Goal: Task Accomplishment & Management: Complete application form

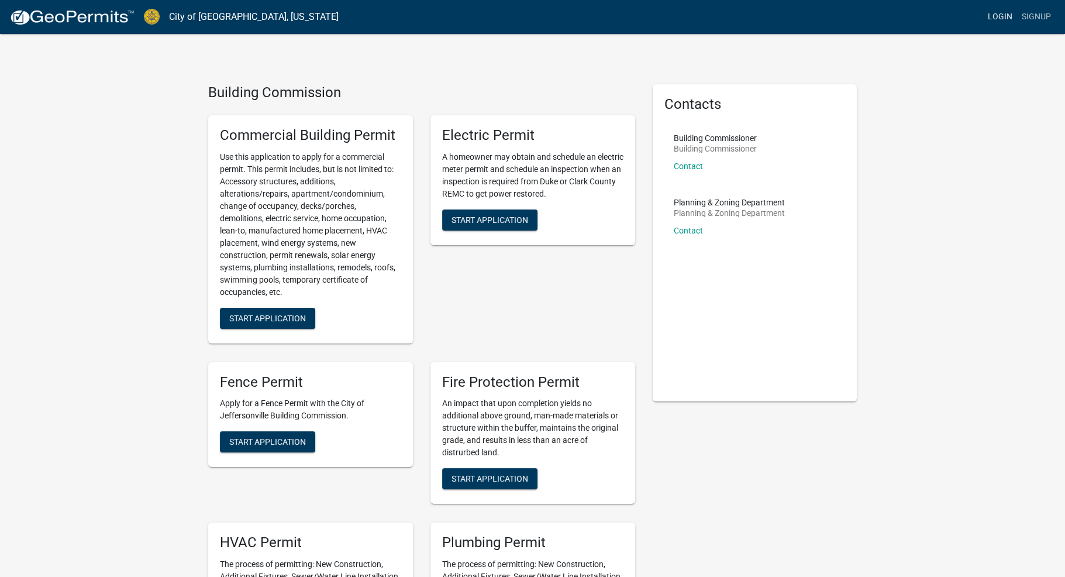
click at [996, 13] on link "Login" at bounding box center [1000, 17] width 34 height 22
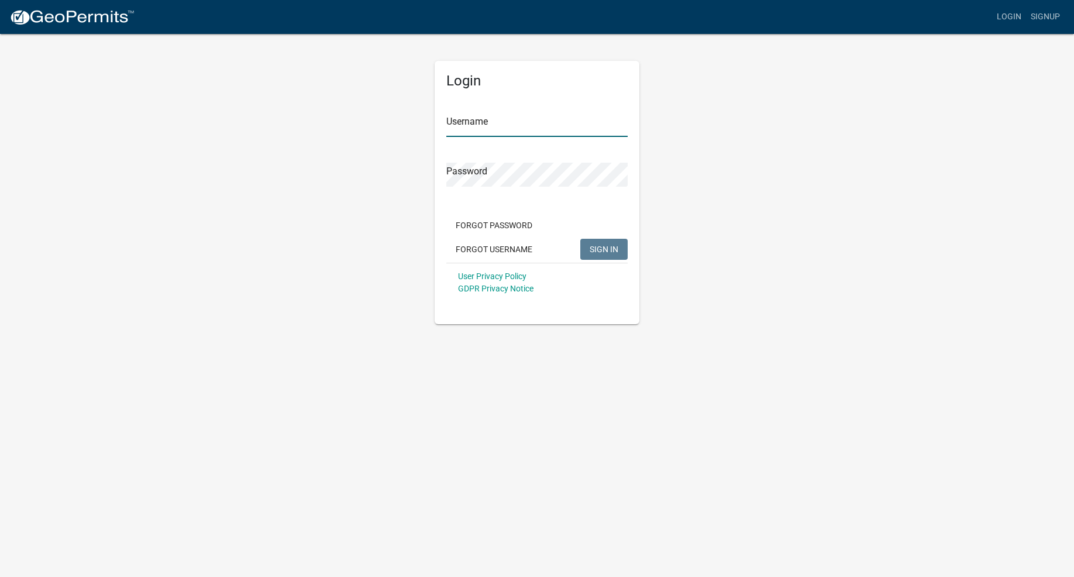
type input "[EMAIL_ADDRESS][DOMAIN_NAME]"
click at [606, 250] on span "SIGN IN" at bounding box center [603, 248] width 29 height 9
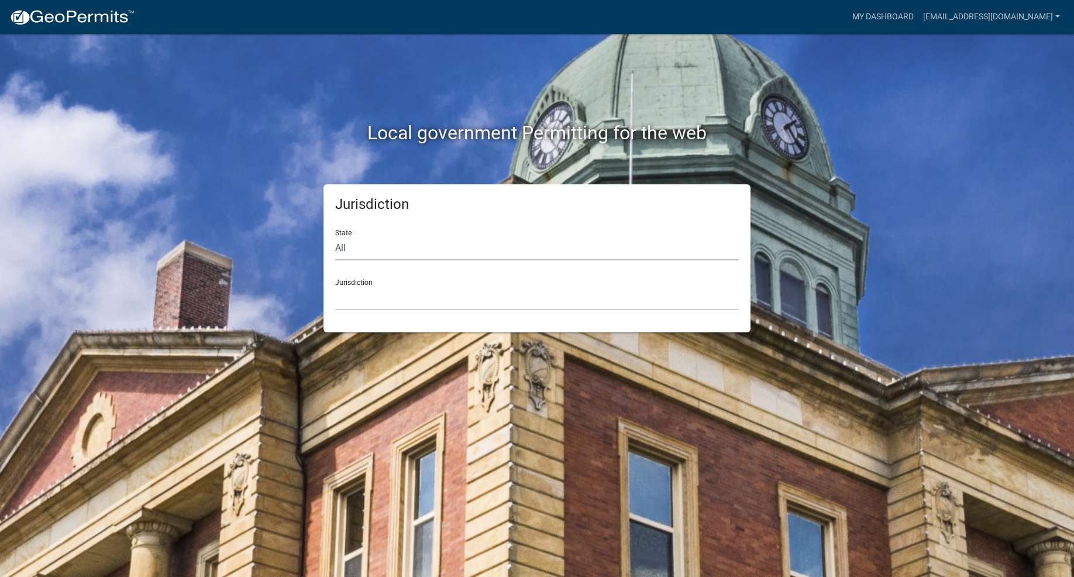
click at [340, 248] on select "All [US_STATE] [US_STATE] [US_STATE] [US_STATE] [US_STATE] [US_STATE] [US_STATE…" at bounding box center [536, 248] width 403 height 24
select select "[US_STATE]"
click at [335, 236] on select "All [US_STATE] [US_STATE] [US_STATE] [US_STATE] [US_STATE] [US_STATE] [US_STATE…" at bounding box center [536, 248] width 403 height 24
click at [397, 302] on select "City of [GEOGRAPHIC_DATA], [US_STATE] City of [GEOGRAPHIC_DATA], [US_STATE] Cit…" at bounding box center [536, 298] width 403 height 24
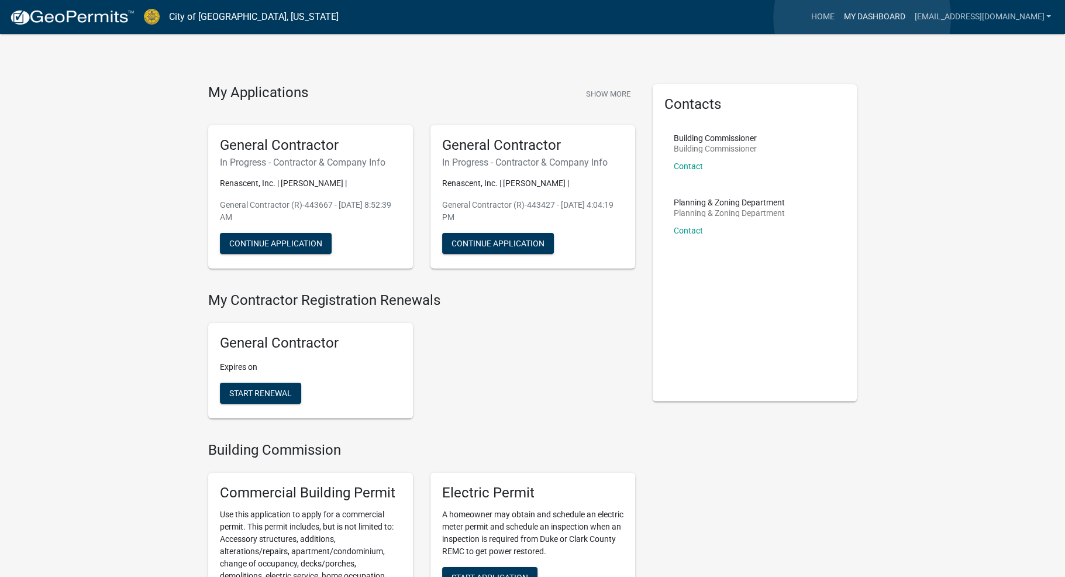
click at [862, 18] on link "My Dashboard" at bounding box center [874, 17] width 71 height 22
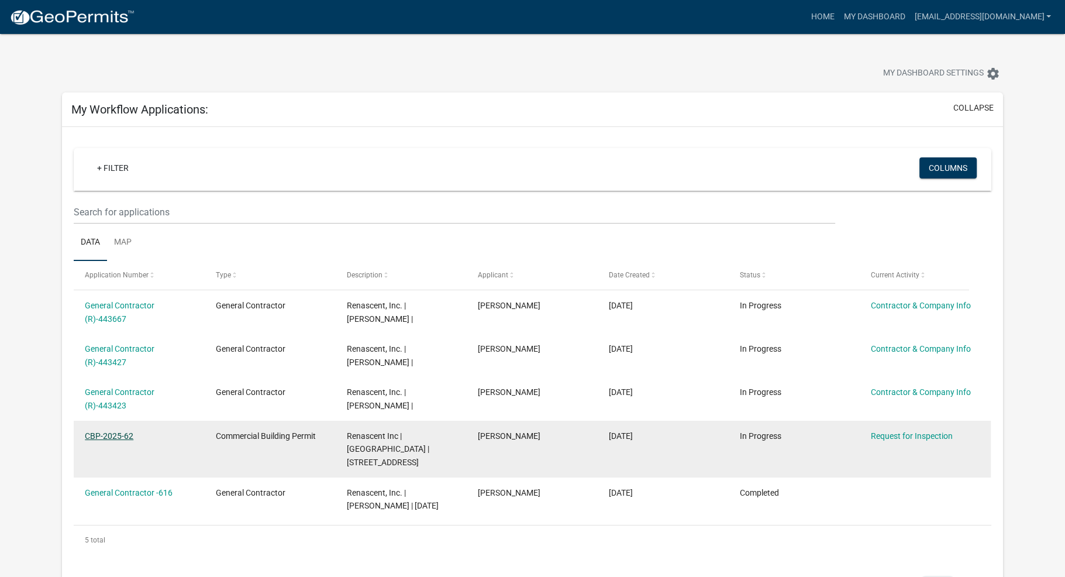
click at [110, 436] on link "CBP-2025-62" at bounding box center [109, 435] width 49 height 9
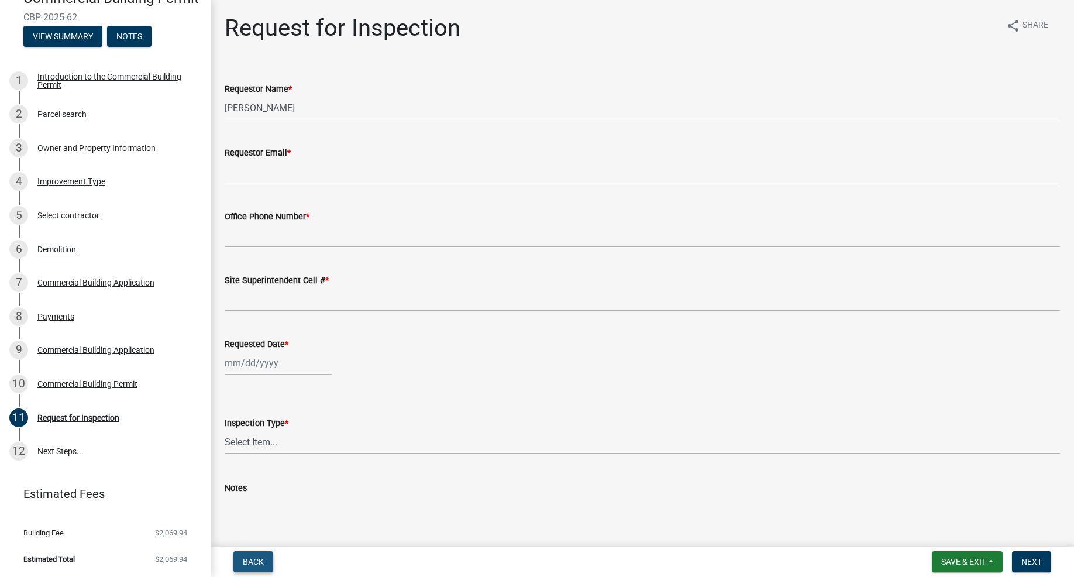
click at [253, 560] on span "Back" at bounding box center [253, 561] width 21 height 9
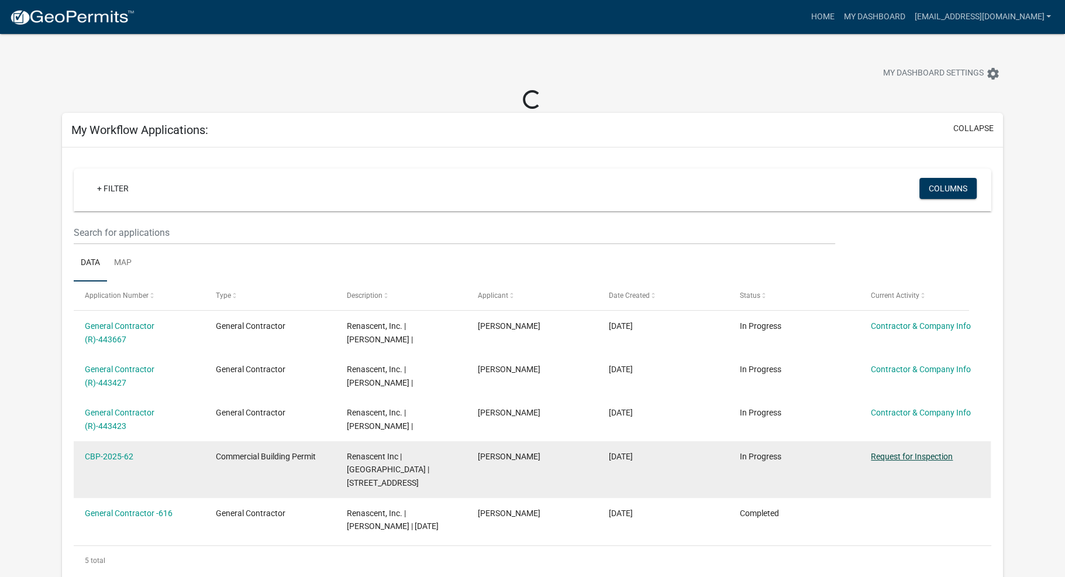
click at [903, 453] on link "Request for Inspection" at bounding box center [912, 455] width 82 height 9
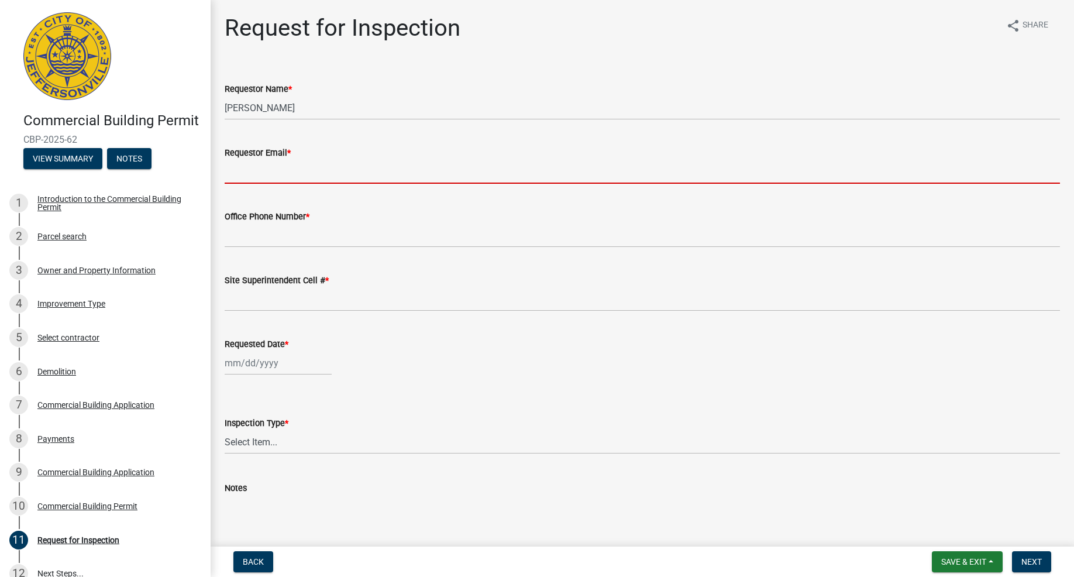
click at [292, 171] on input "Requestor Email *" at bounding box center [642, 172] width 835 height 24
type input "[EMAIL_ADDRESS][DOMAIN_NAME]"
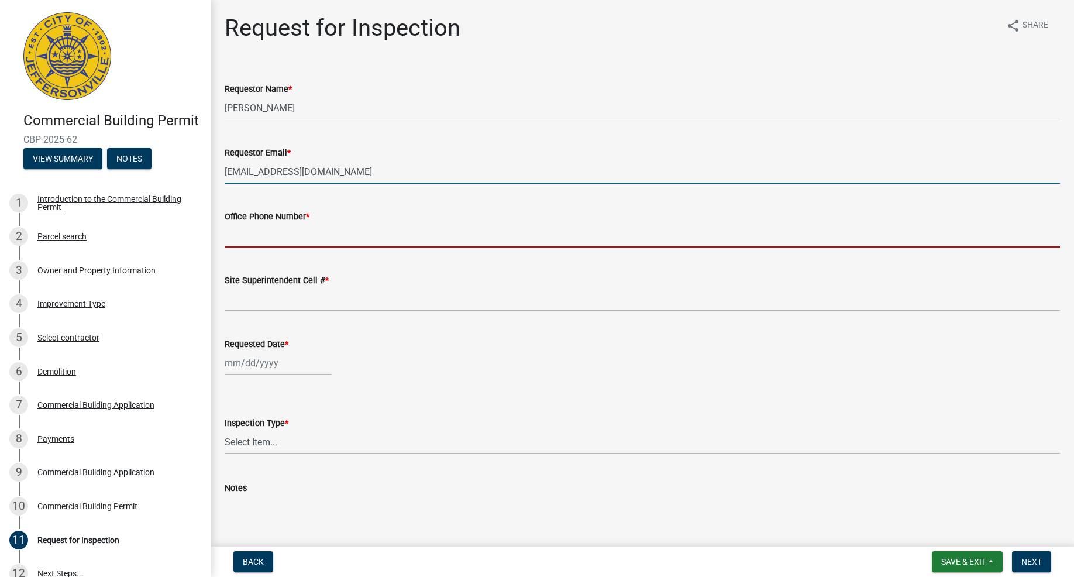
type input "3175503811"
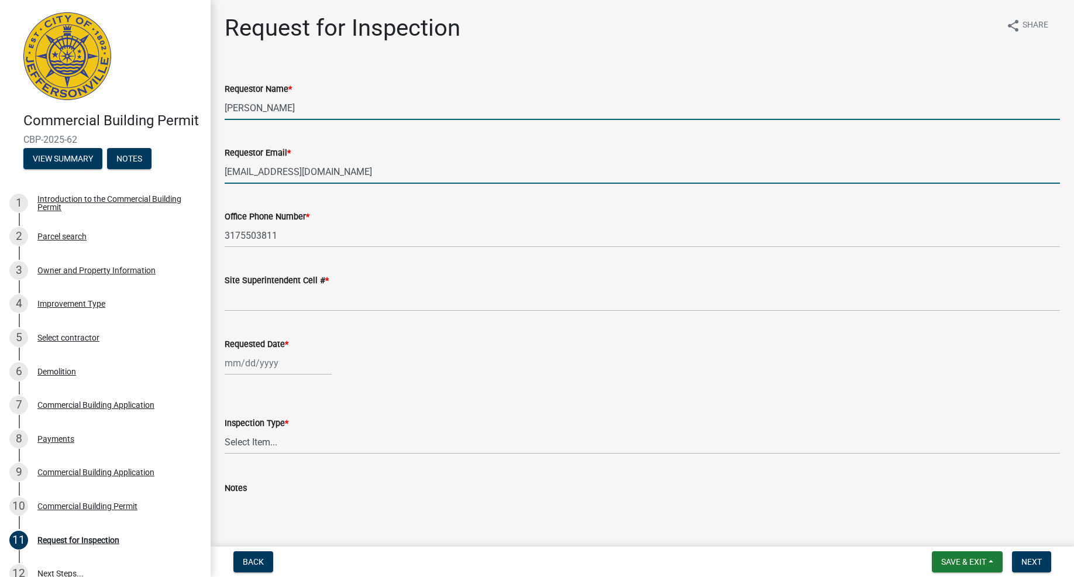
click at [296, 107] on input "[PERSON_NAME]" at bounding box center [642, 108] width 835 height 24
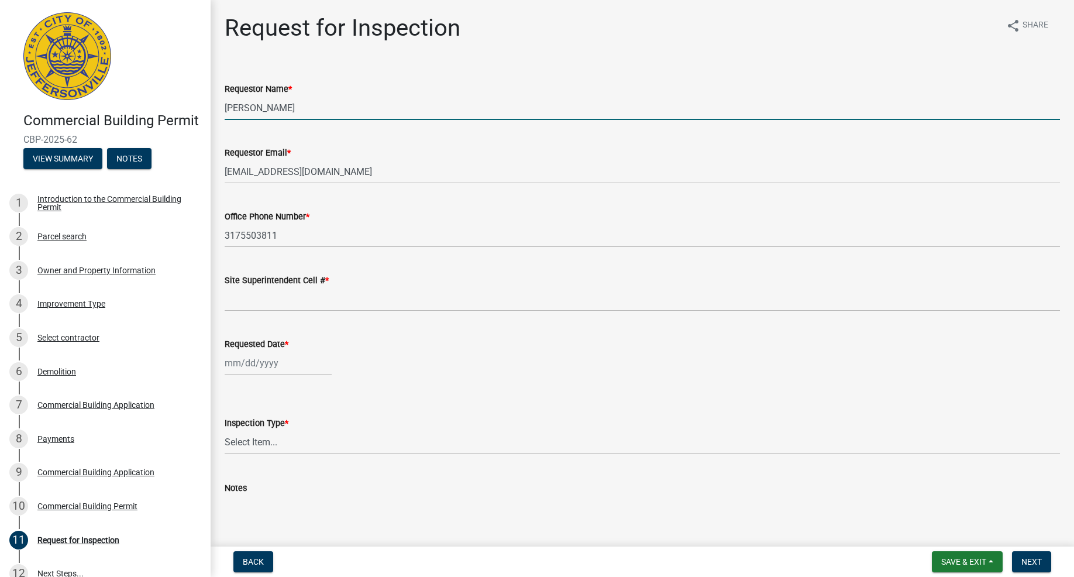
drag, startPoint x: 298, startPoint y: 106, endPoint x: 211, endPoint y: 104, distance: 87.2
click at [211, 104] on div "Request for Inspection share Share Requestor Name * [PERSON_NAME] Requestor Ema…" at bounding box center [642, 292] width 863 height 556
type input "[PERSON_NAME]"
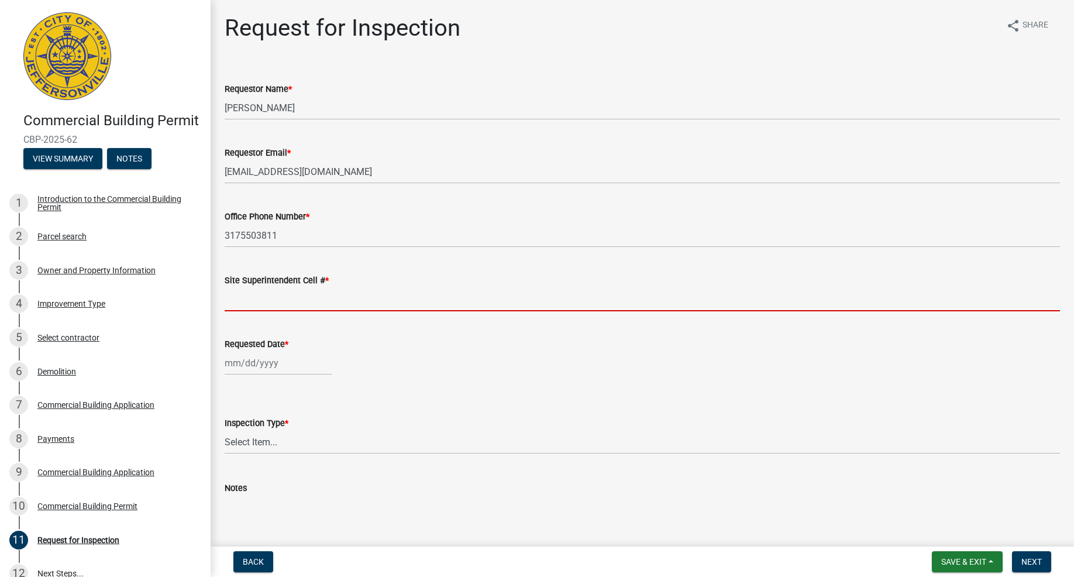
click at [271, 301] on input "Site Superintendent Cell # *" at bounding box center [642, 299] width 835 height 24
type input "3175503811"
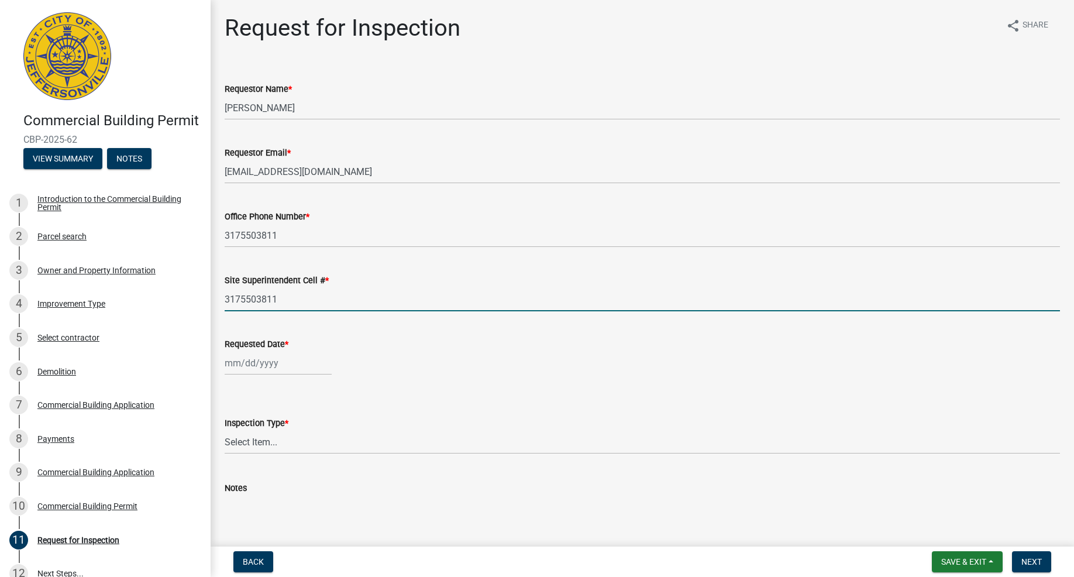
select select "8"
select select "2025"
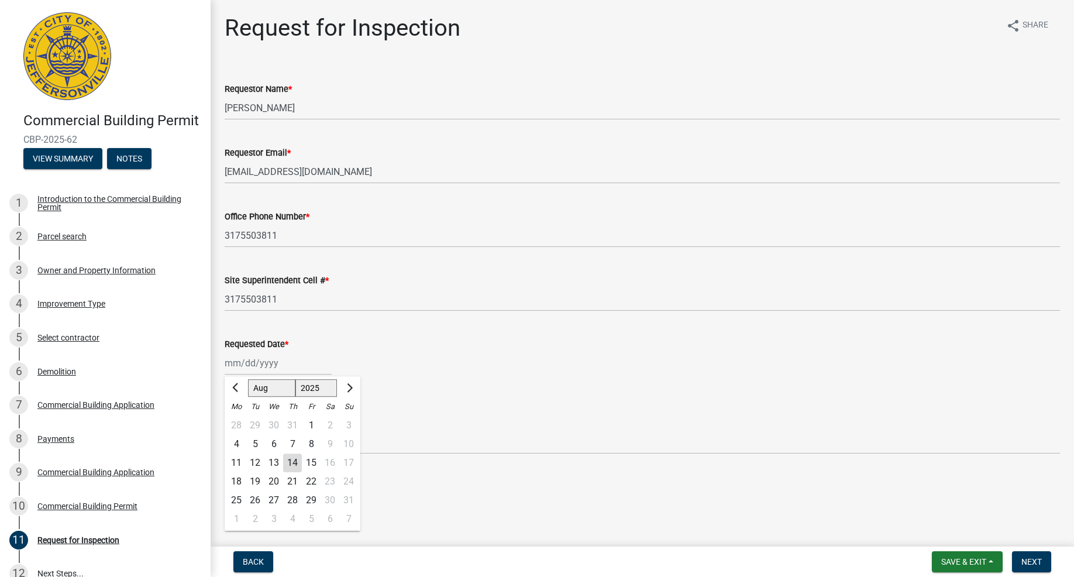
click at [239, 364] on div "[PERSON_NAME] Feb Mar Apr [PERSON_NAME][DATE] Oct Nov [DATE] 1526 1527 1528 152…" at bounding box center [278, 363] width 107 height 24
click at [288, 461] on div "14" at bounding box center [292, 462] width 19 height 19
type input "[DATE]"
click at [257, 439] on select "Select Item... Footer Foundation Framing Final Misc" at bounding box center [642, 442] width 835 height 24
click at [225, 430] on select "Select Item... Footer Foundation Framing Final Misc" at bounding box center [642, 442] width 835 height 24
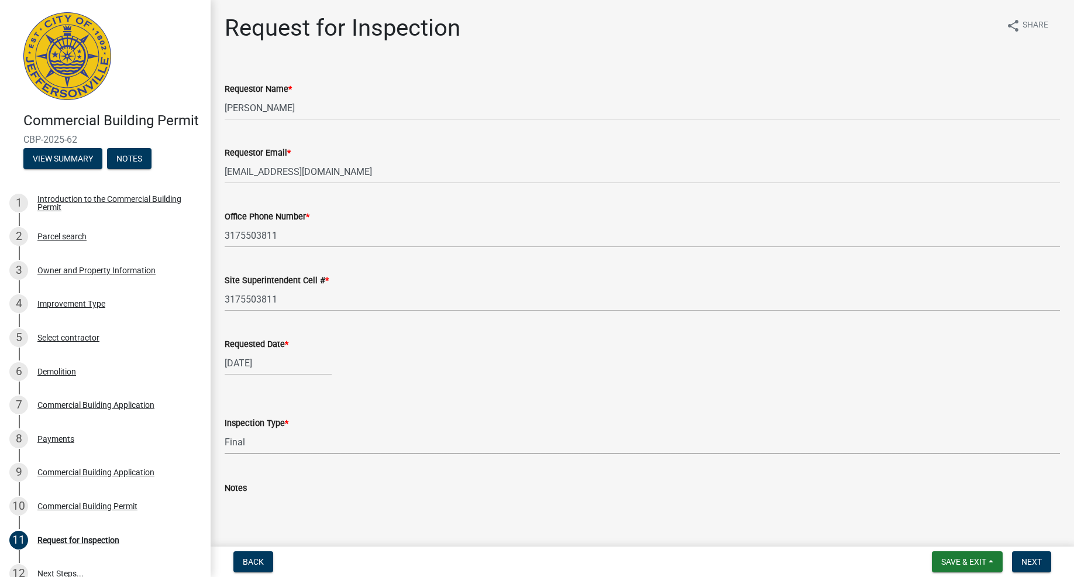
select select "8ea0f6e5-dde7-4881-a999-02519822ccbf"
click at [241, 505] on textarea "Notes" at bounding box center [642, 522] width 835 height 55
type textarea "We have completed the demolition of the [PERSON_NAME][GEOGRAPHIC_DATA] and woul…"
click at [1032, 559] on span "Next" at bounding box center [1031, 561] width 20 height 9
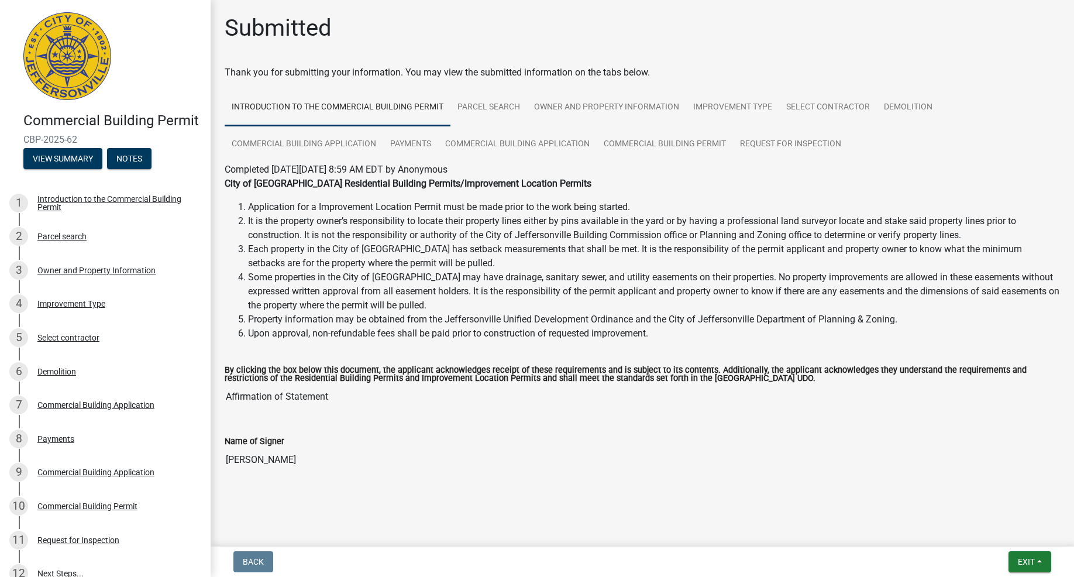
click at [234, 411] on div "By clicking the box below this document, the applicant acknowledges receipt of …" at bounding box center [642, 384] width 853 height 68
click at [1020, 557] on span "Exit" at bounding box center [1026, 561] width 17 height 9
click at [978, 501] on button "Save" at bounding box center [1005, 503] width 94 height 28
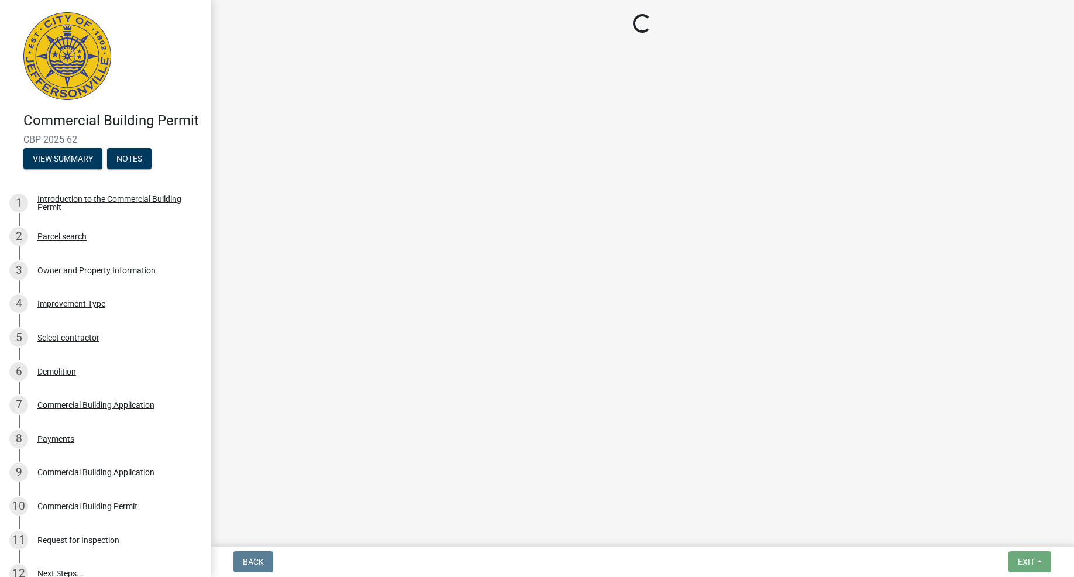
select select "8ea0f6e5-dde7-4881-a999-02519822ccbf"
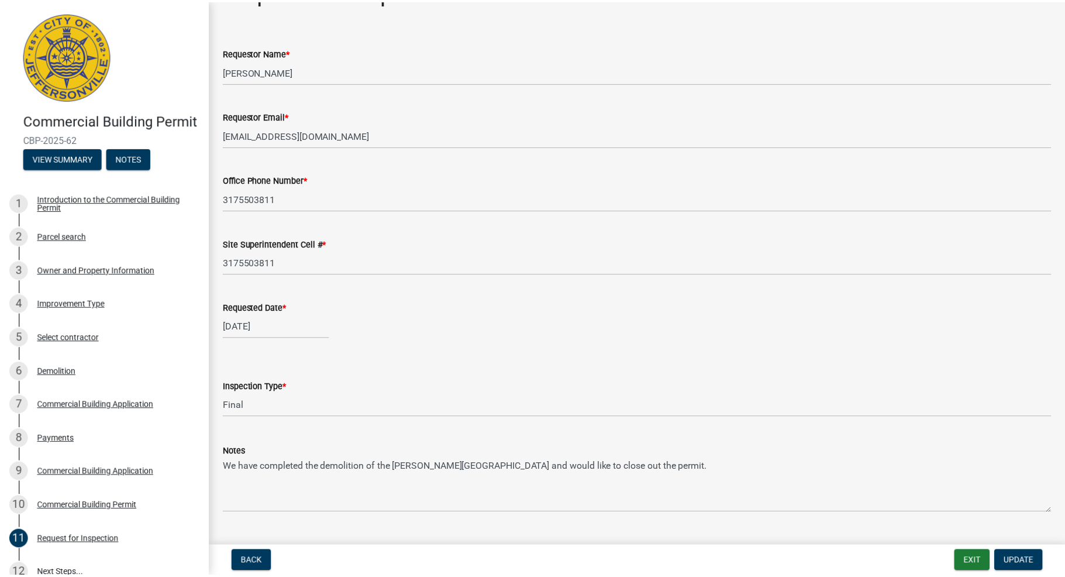
scroll to position [63, 0]
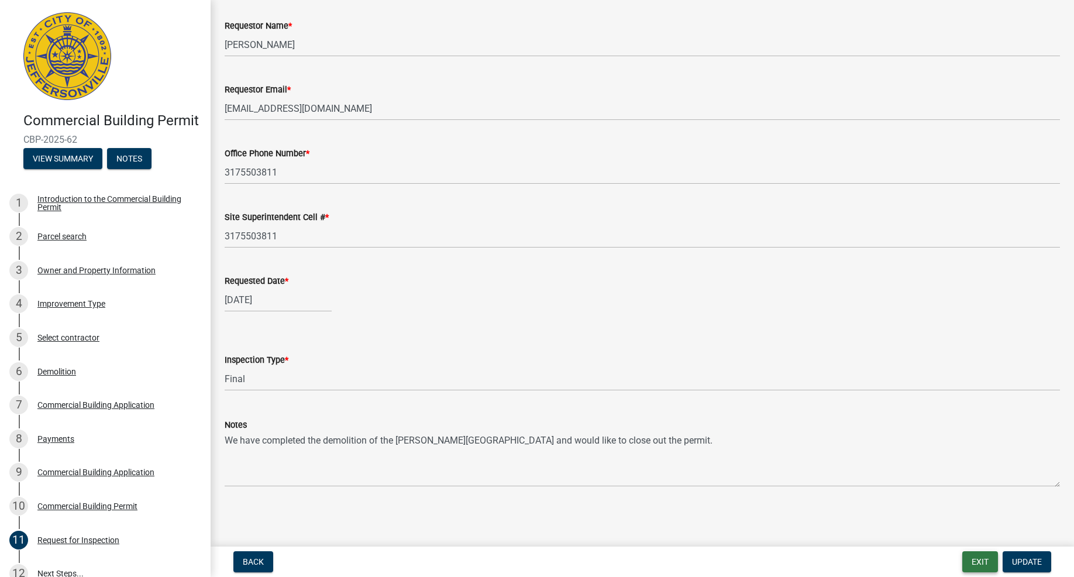
click at [975, 562] on button "Exit" at bounding box center [980, 561] width 36 height 21
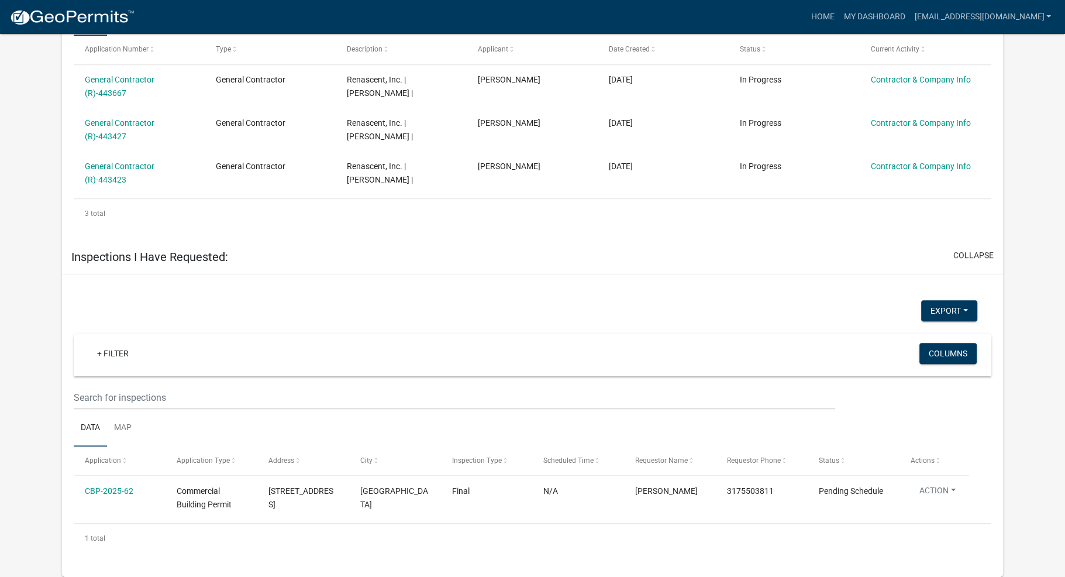
scroll to position [787, 0]
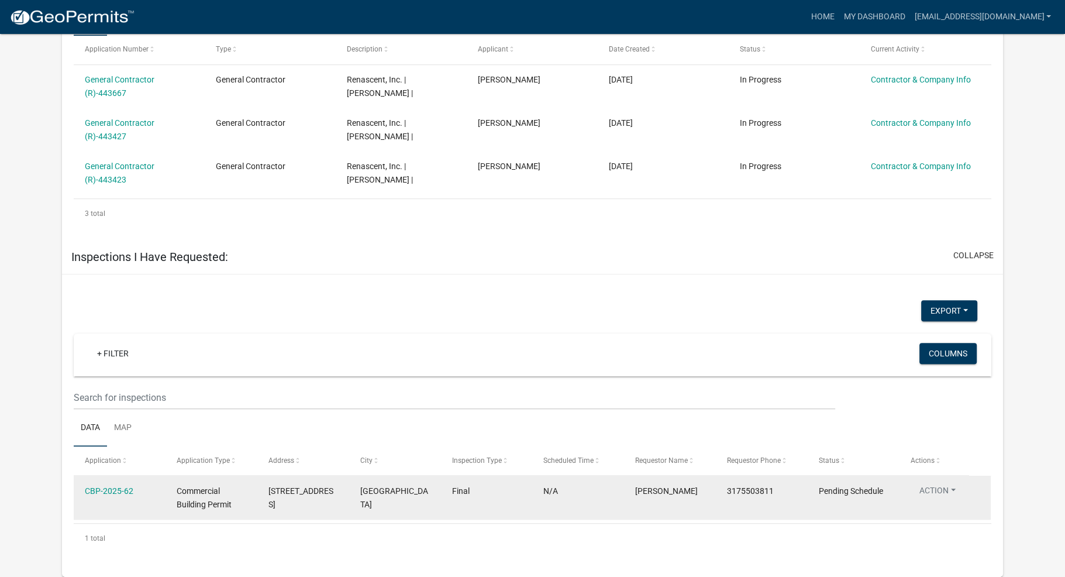
click at [950, 484] on button "Action" at bounding box center [937, 492] width 55 height 17
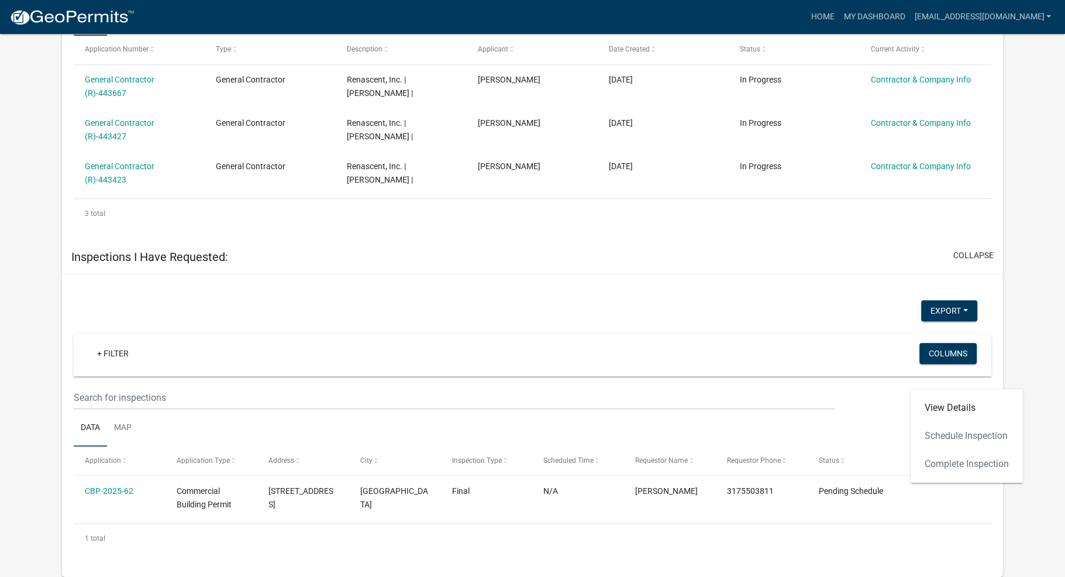
click at [785, 409] on ul "Data Map" at bounding box center [533, 427] width 918 height 37
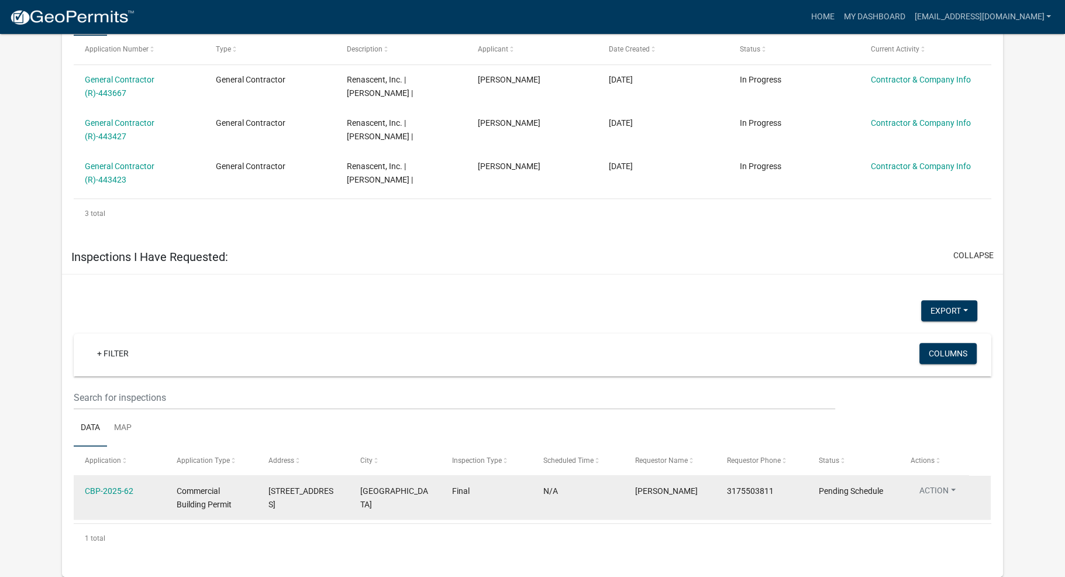
click at [940, 484] on button "Action" at bounding box center [937, 492] width 55 height 17
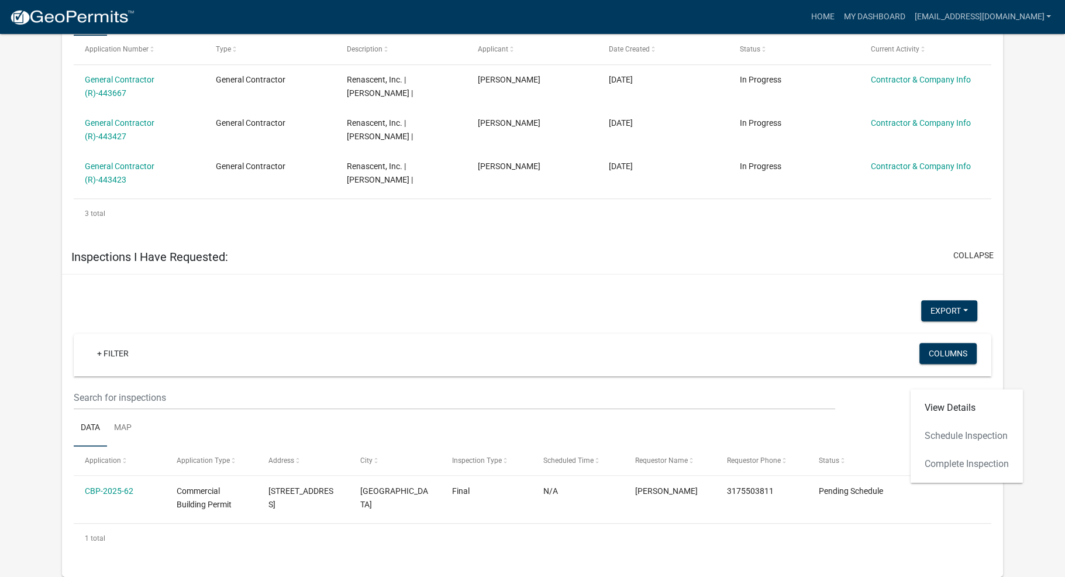
click at [957, 424] on div "View Details Schedule Inspection Complete Inspection" at bounding box center [967, 436] width 112 height 94
click at [941, 454] on div "View Details Schedule Inspection Complete Inspection" at bounding box center [967, 436] width 112 height 94
click at [930, 422] on div "View Details Schedule Inspection Complete Inspection" at bounding box center [967, 436] width 112 height 94
click at [356, 389] on input "text" at bounding box center [454, 397] width 761 height 24
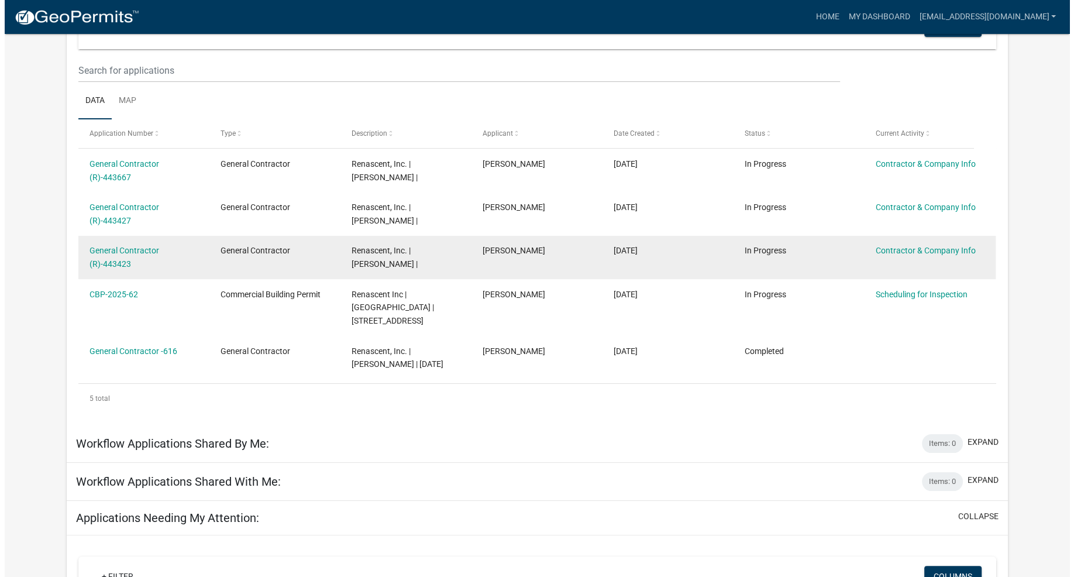
scroll to position [0, 0]
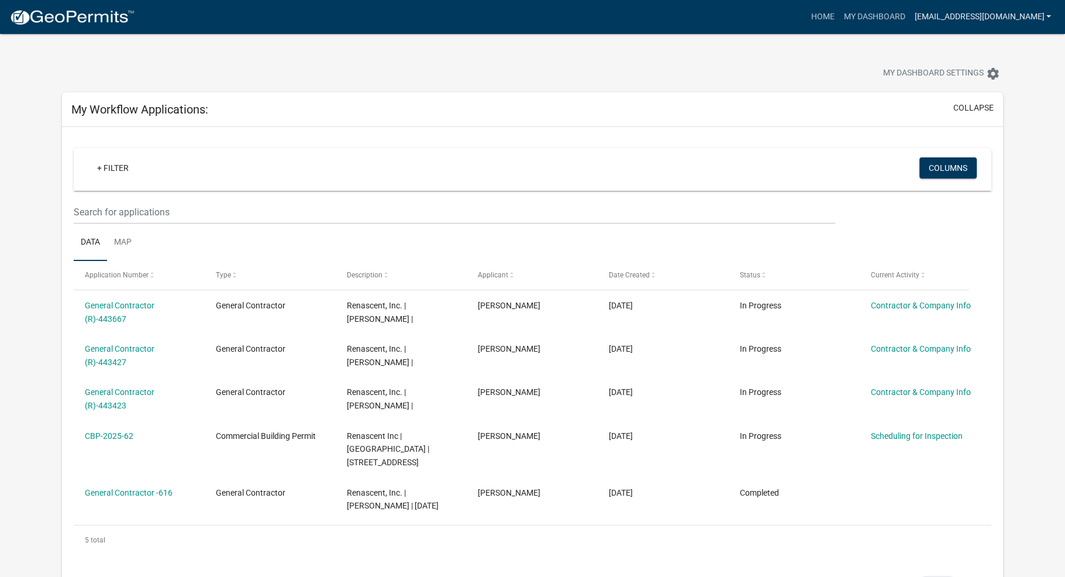
click at [955, 15] on link "[EMAIL_ADDRESS][DOMAIN_NAME]" at bounding box center [982, 17] width 146 height 22
click at [978, 113] on link "Logout" at bounding box center [1006, 114] width 100 height 28
